Goal: Navigation & Orientation: Find specific page/section

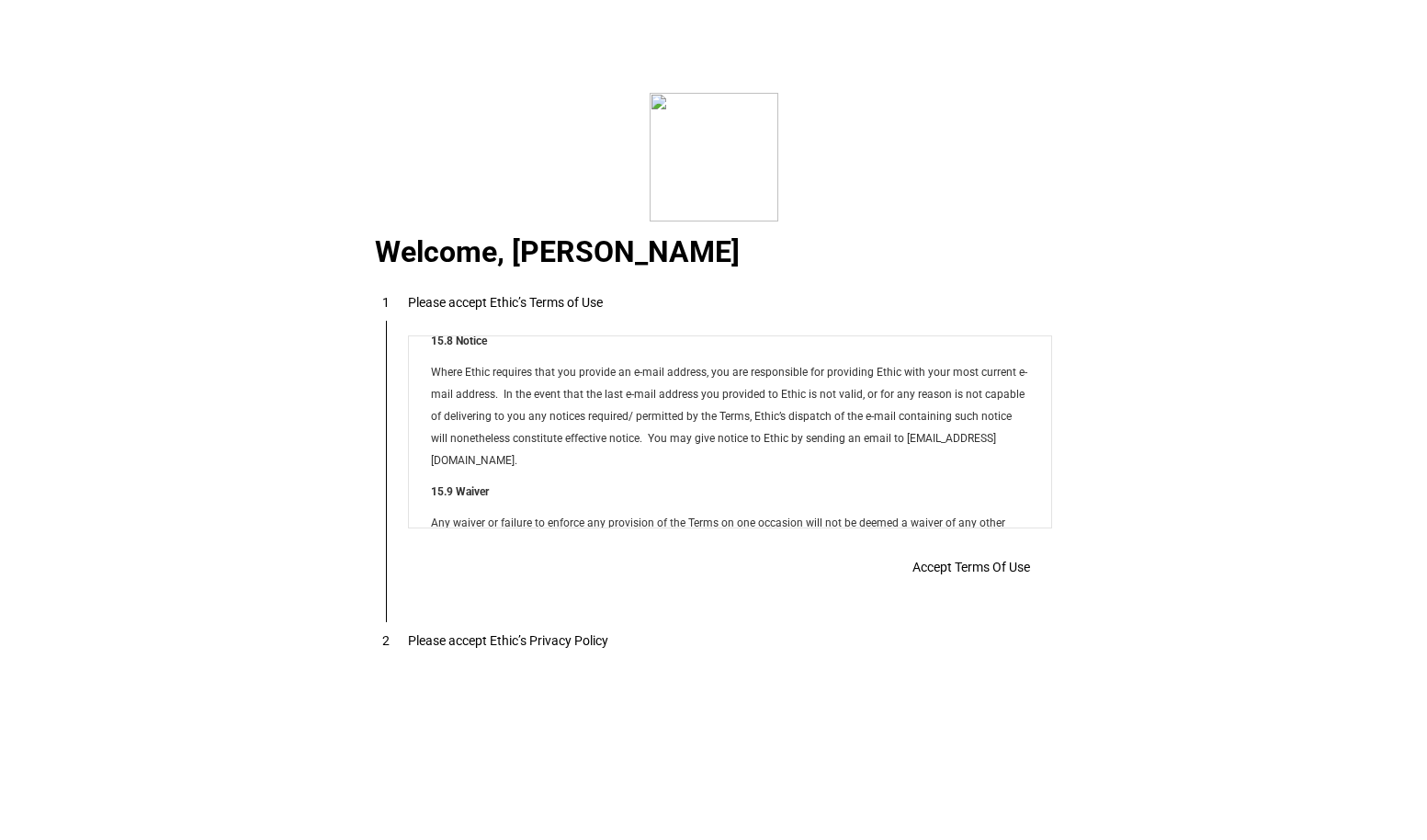
scroll to position [14658, 0]
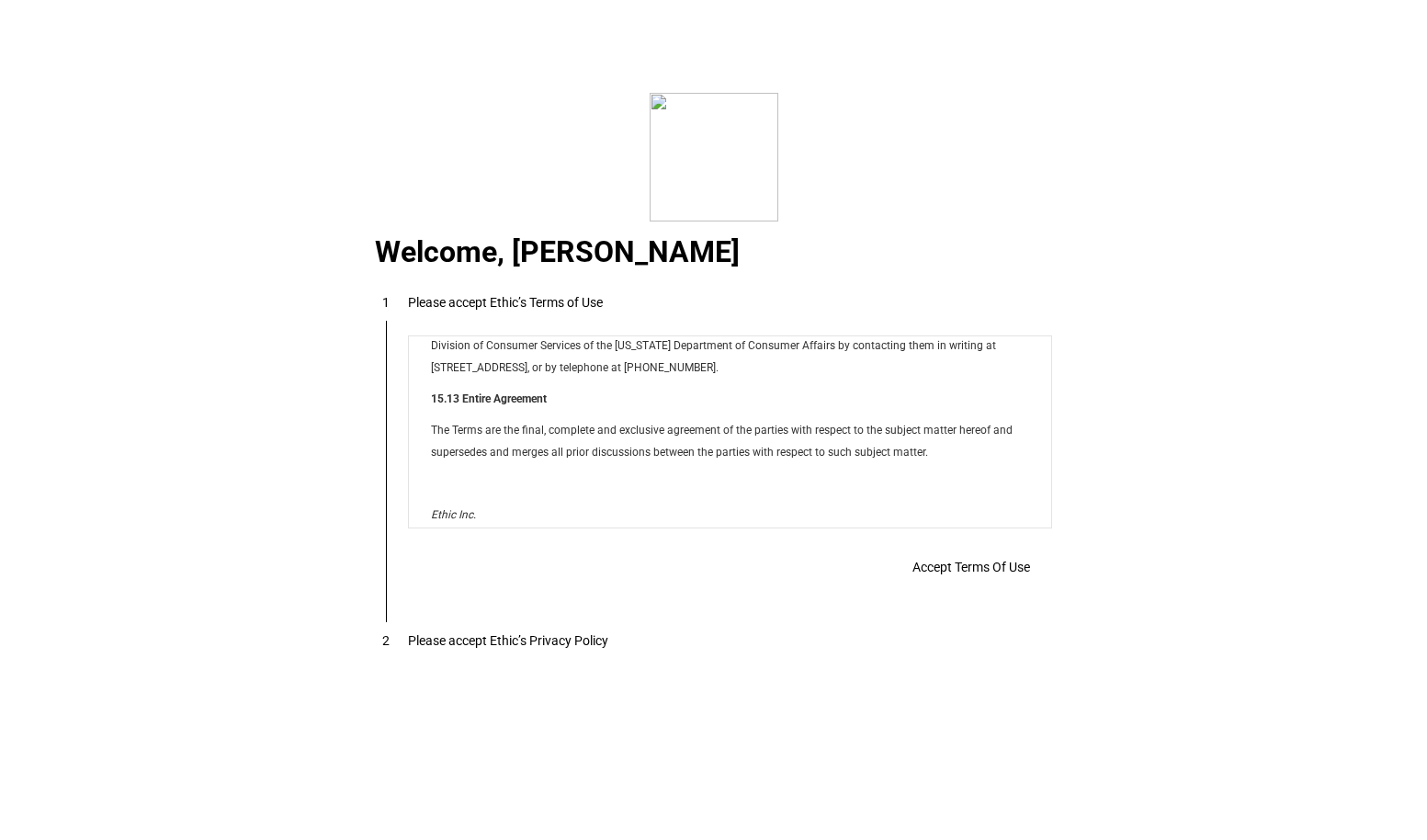
click at [966, 568] on span "Accept Terms Of Use" at bounding box center [971, 566] width 117 height 14
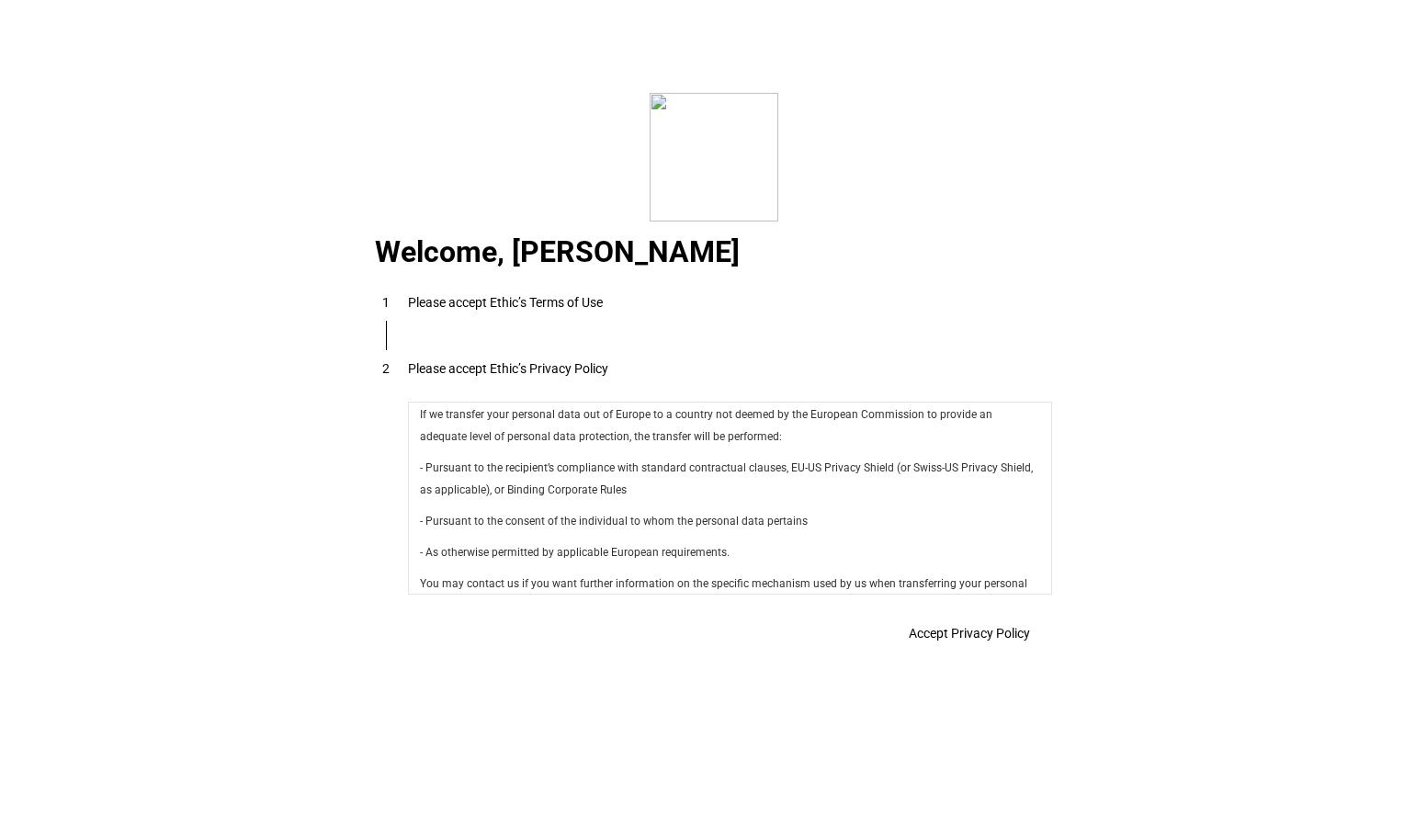
scroll to position [6474, 0]
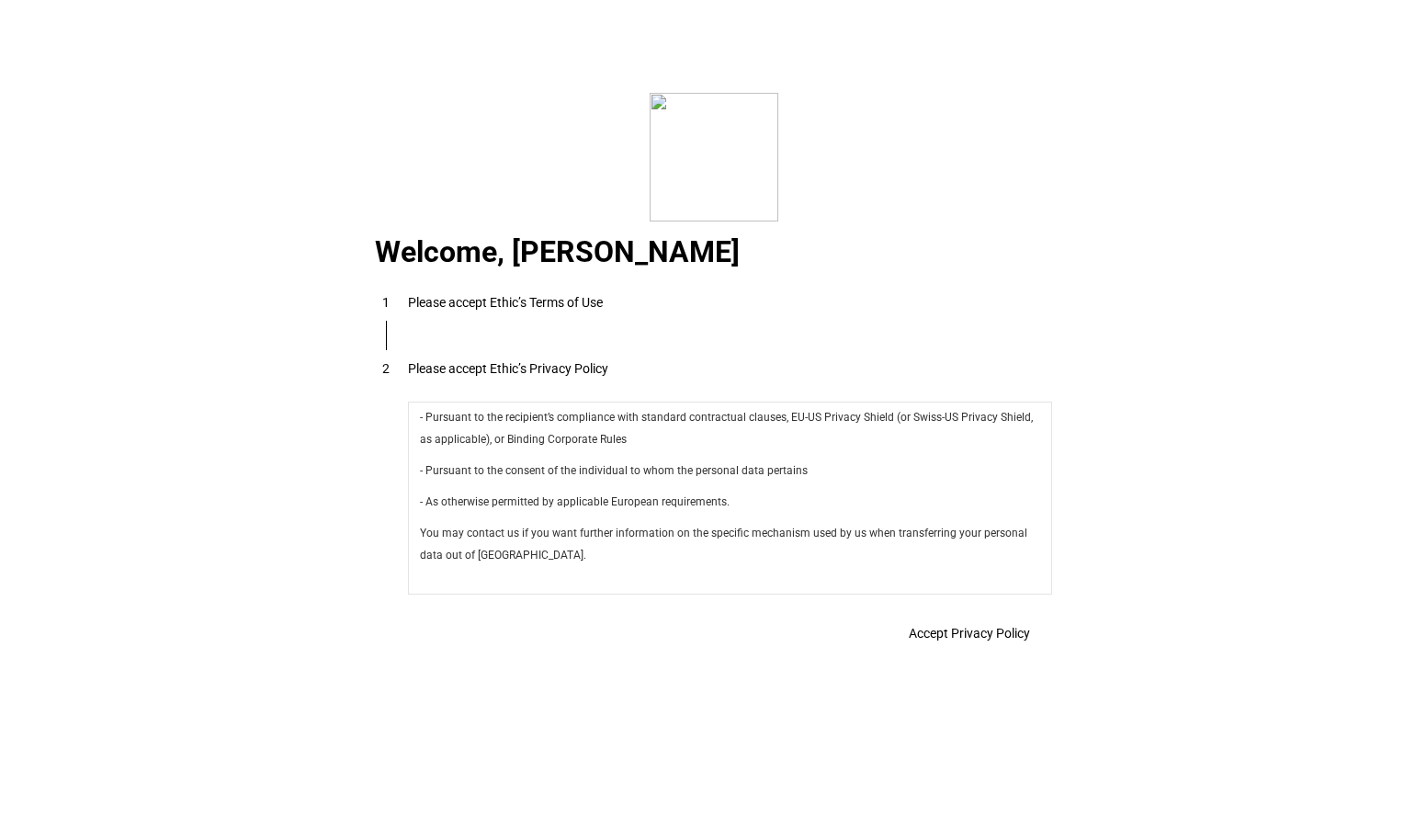
click at [0, 0] on span "Accept Privacy Policy" at bounding box center [0, 0] width 0 height 0
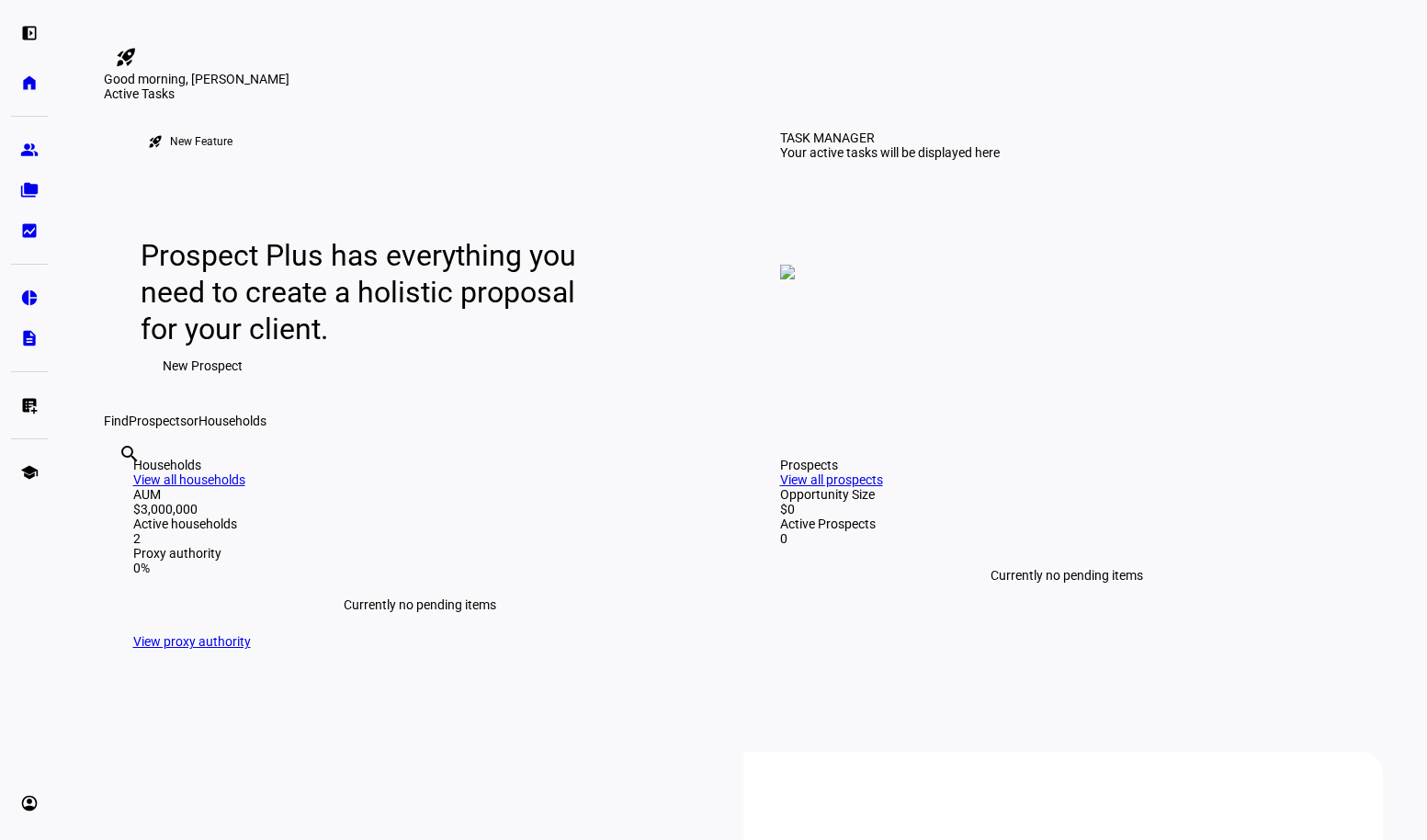
scroll to position [720, 0]
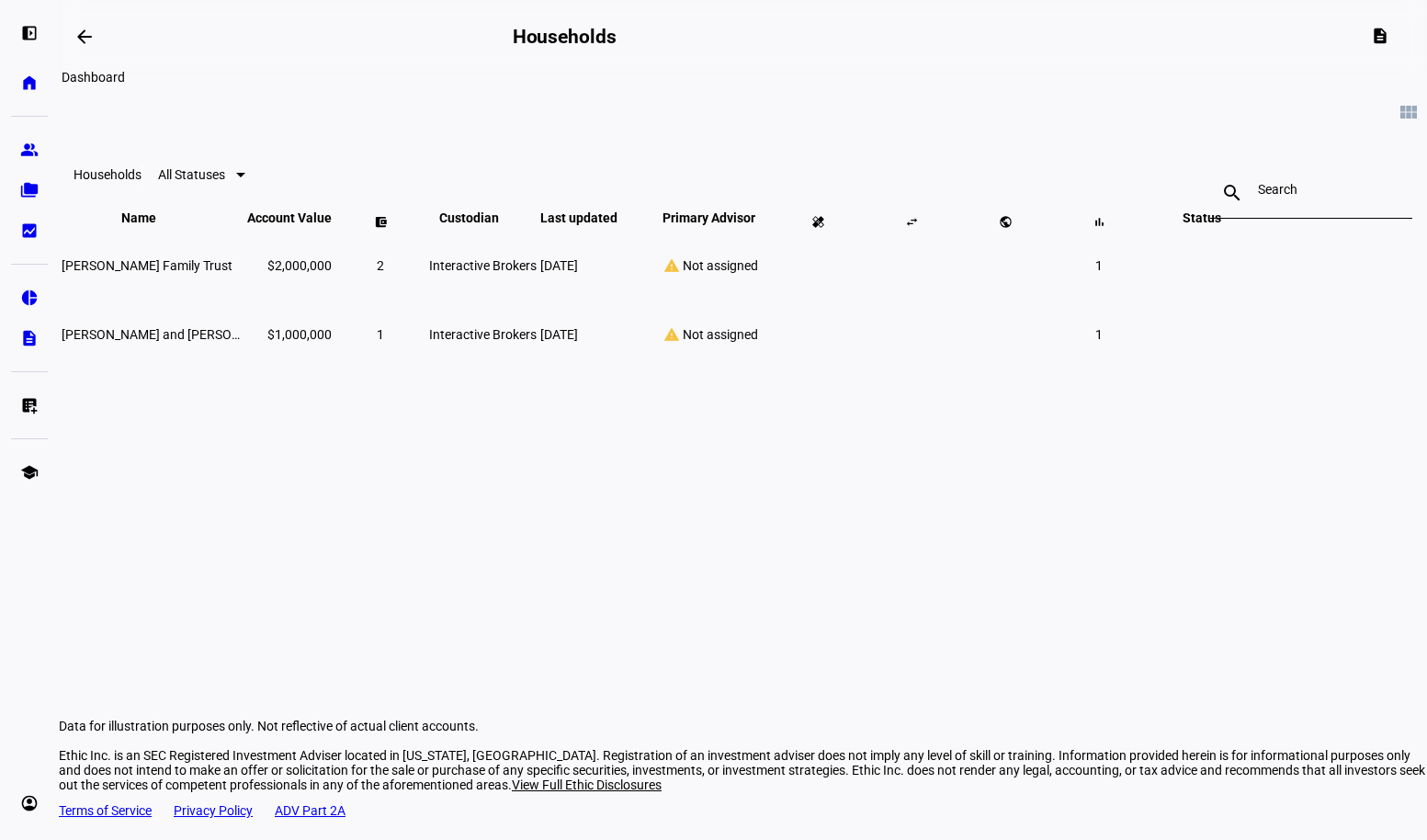
click at [90, 36] on mat-icon "arrow_backwards" at bounding box center [84, 36] width 22 height 22
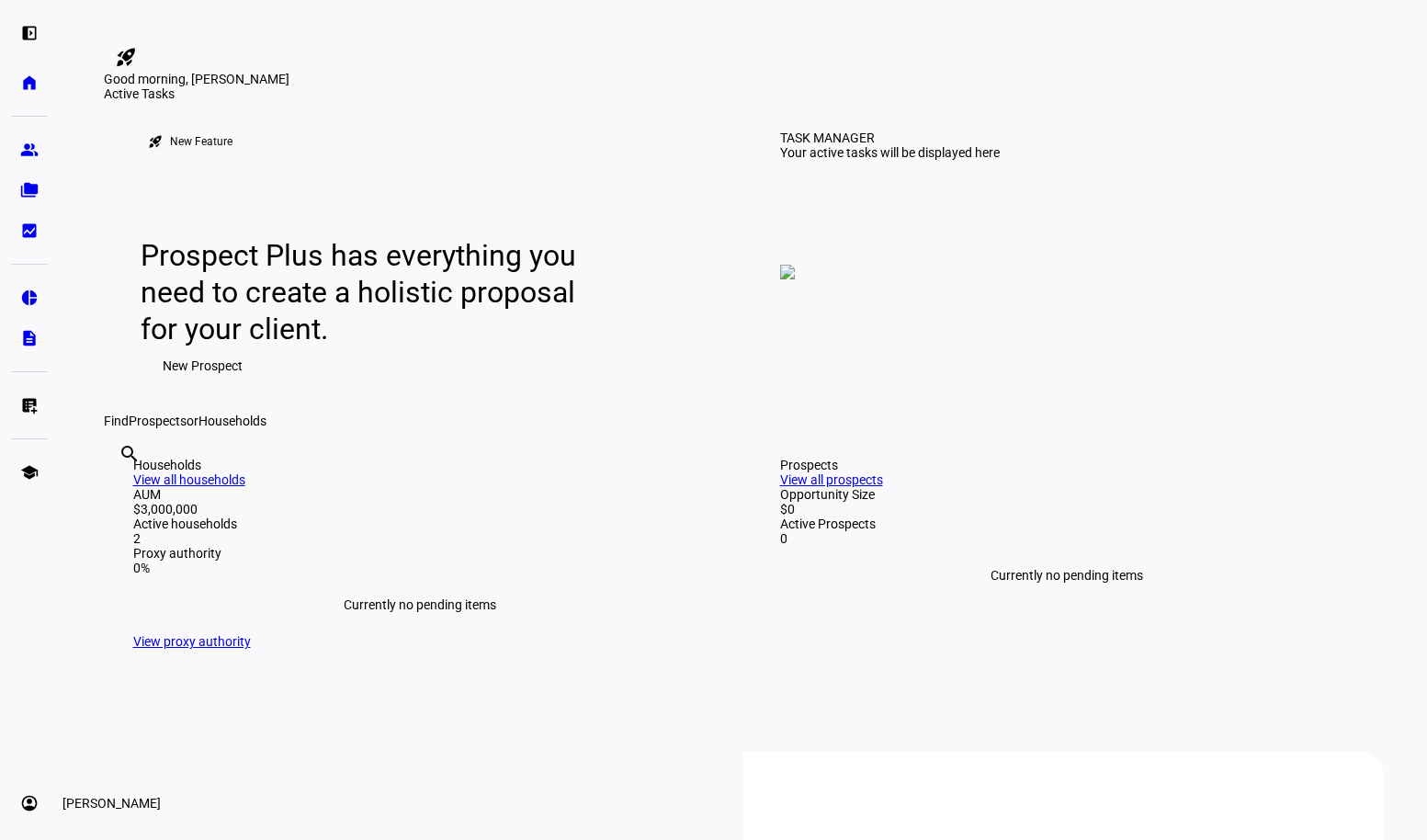
click at [22, 798] on eth-mat-symbol "account_circle" at bounding box center [29, 803] width 18 height 18
click at [86, 787] on span "Sign Out" at bounding box center [61, 790] width 49 height 18
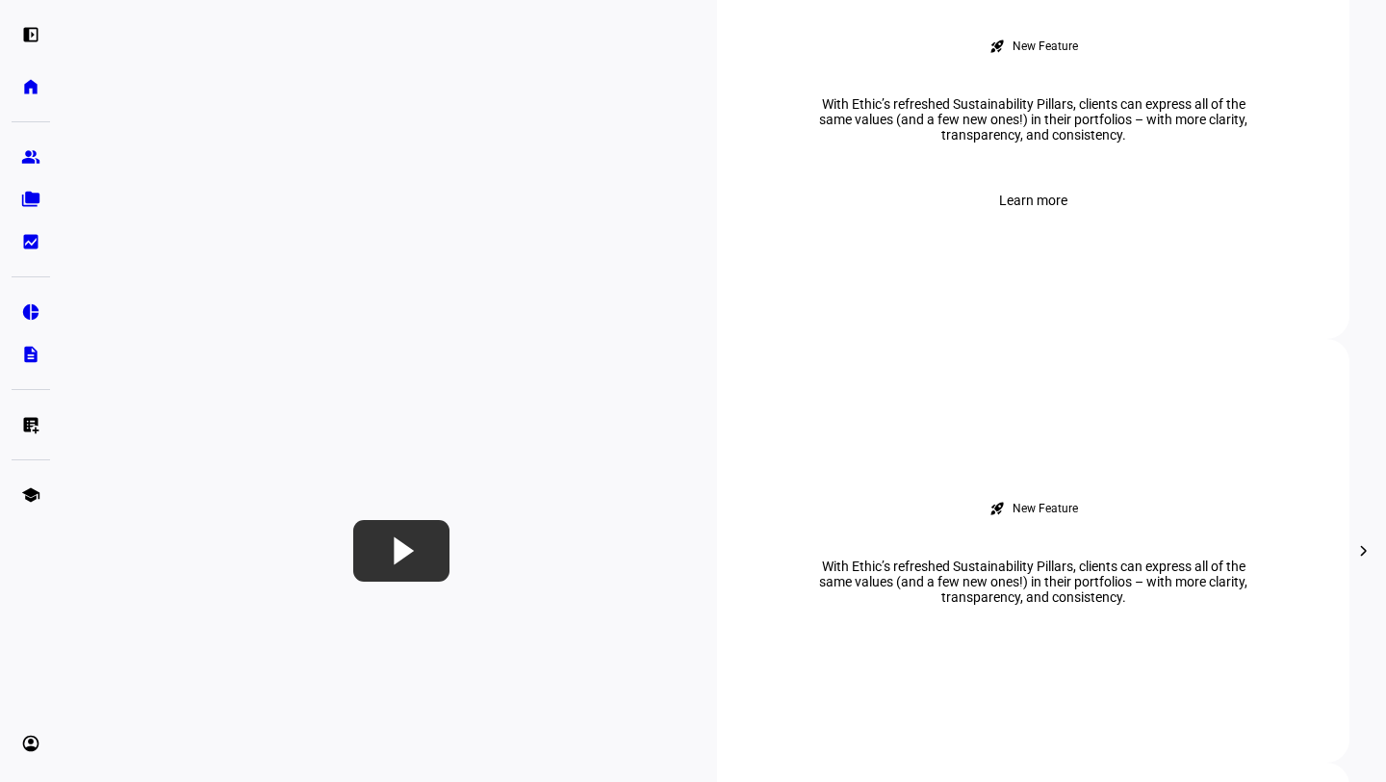
scroll to position [780, 0]
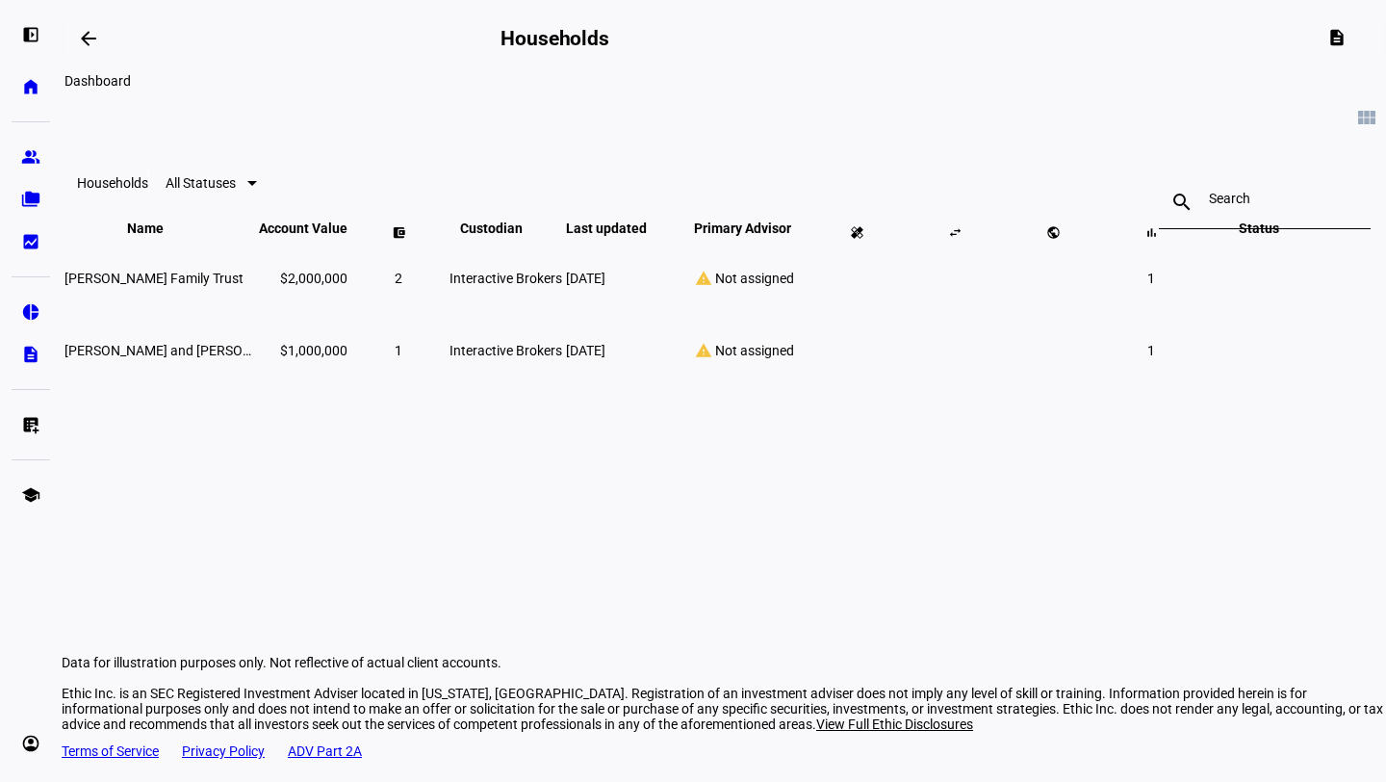
click at [90, 32] on mat-icon "arrow_backwards" at bounding box center [88, 38] width 23 height 23
